Goal: Find specific page/section: Find specific page/section

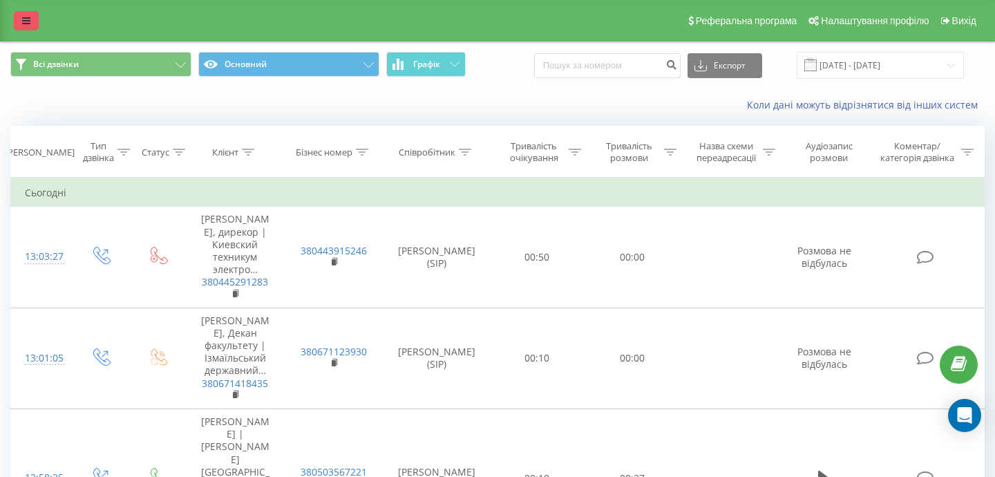
click at [20, 17] on link at bounding box center [26, 20] width 25 height 19
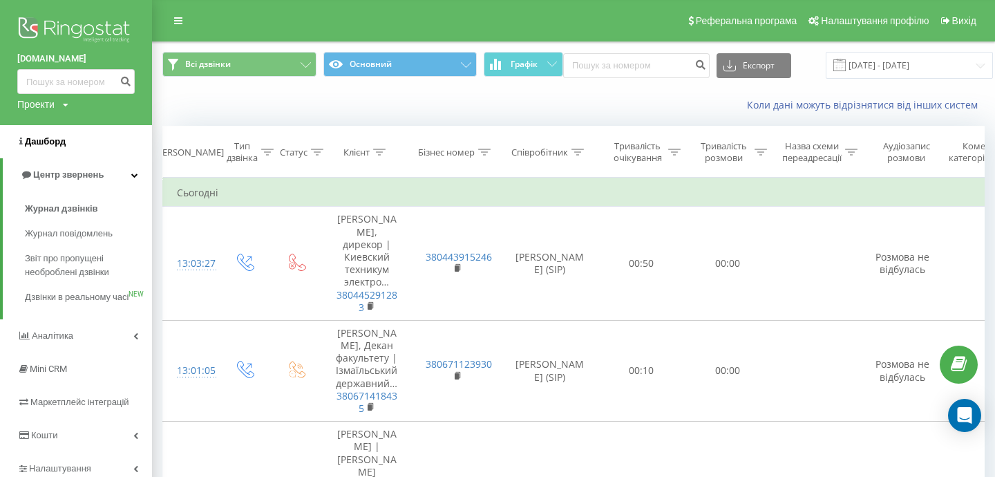
click at [46, 135] on link "Дашборд" at bounding box center [76, 141] width 152 height 33
click at [35, 15] on img at bounding box center [76, 31] width 118 height 35
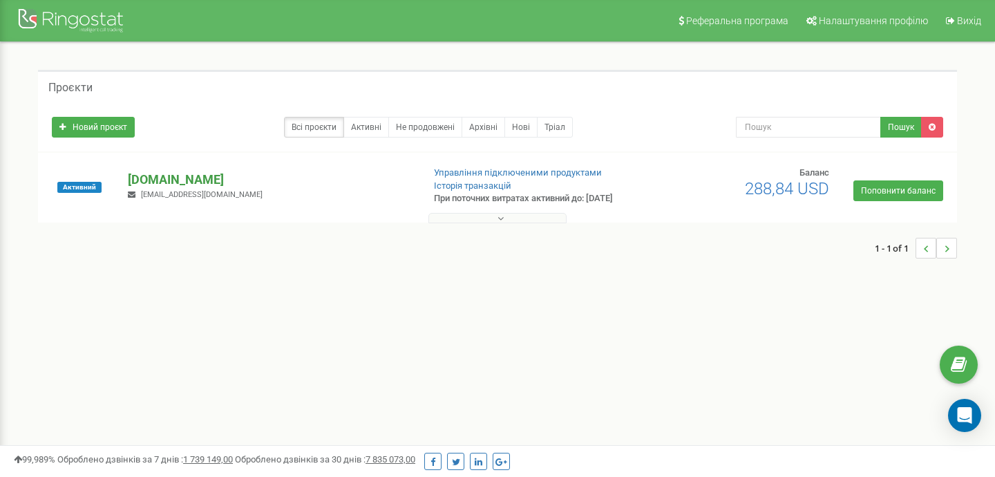
click at [285, 182] on p "[DOMAIN_NAME]" at bounding box center [269, 180] width 283 height 18
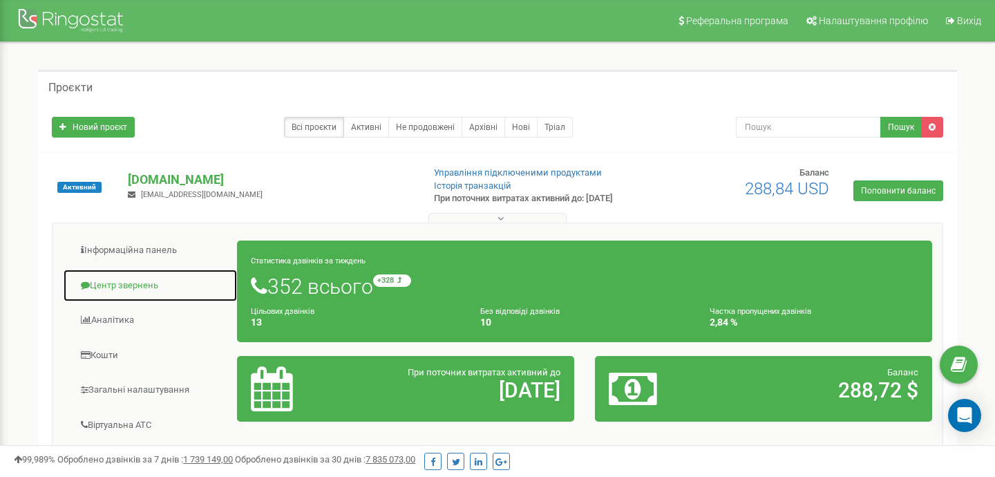
click at [131, 285] on link "Центр звернень" at bounding box center [150, 286] width 175 height 34
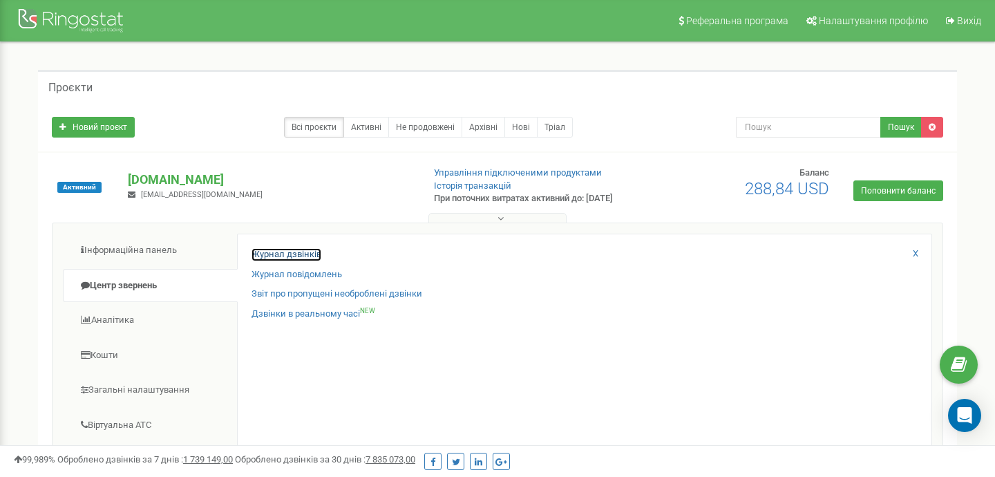
click at [301, 253] on link "Журнал дзвінків" at bounding box center [287, 254] width 70 height 13
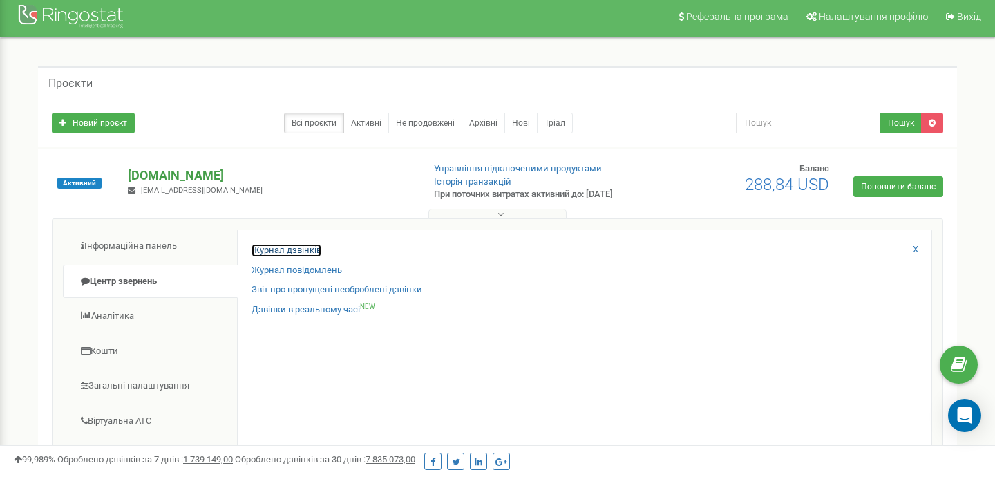
scroll to position [6, 0]
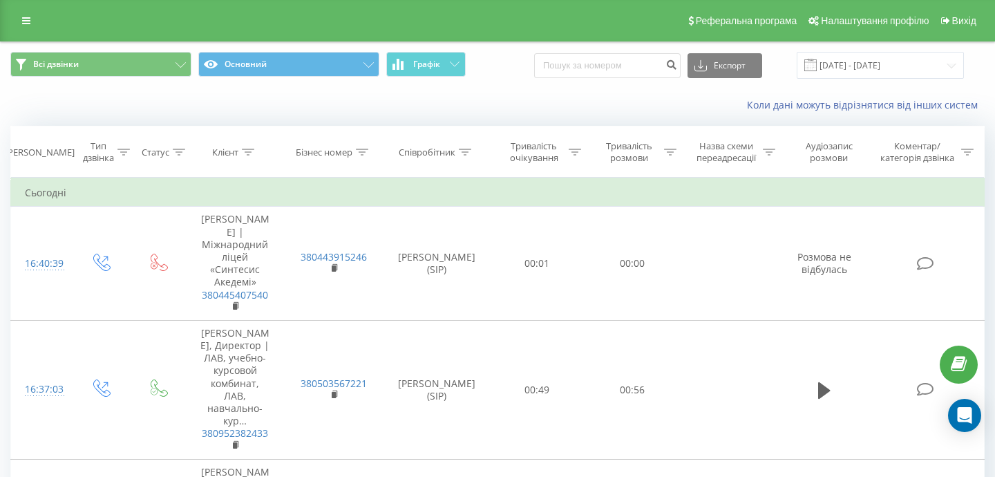
click at [242, 121] on div "Коли дані можуть відрізнятися вiд інших систем" at bounding box center [498, 104] width 994 height 33
